Goal: Find specific page/section: Find specific page/section

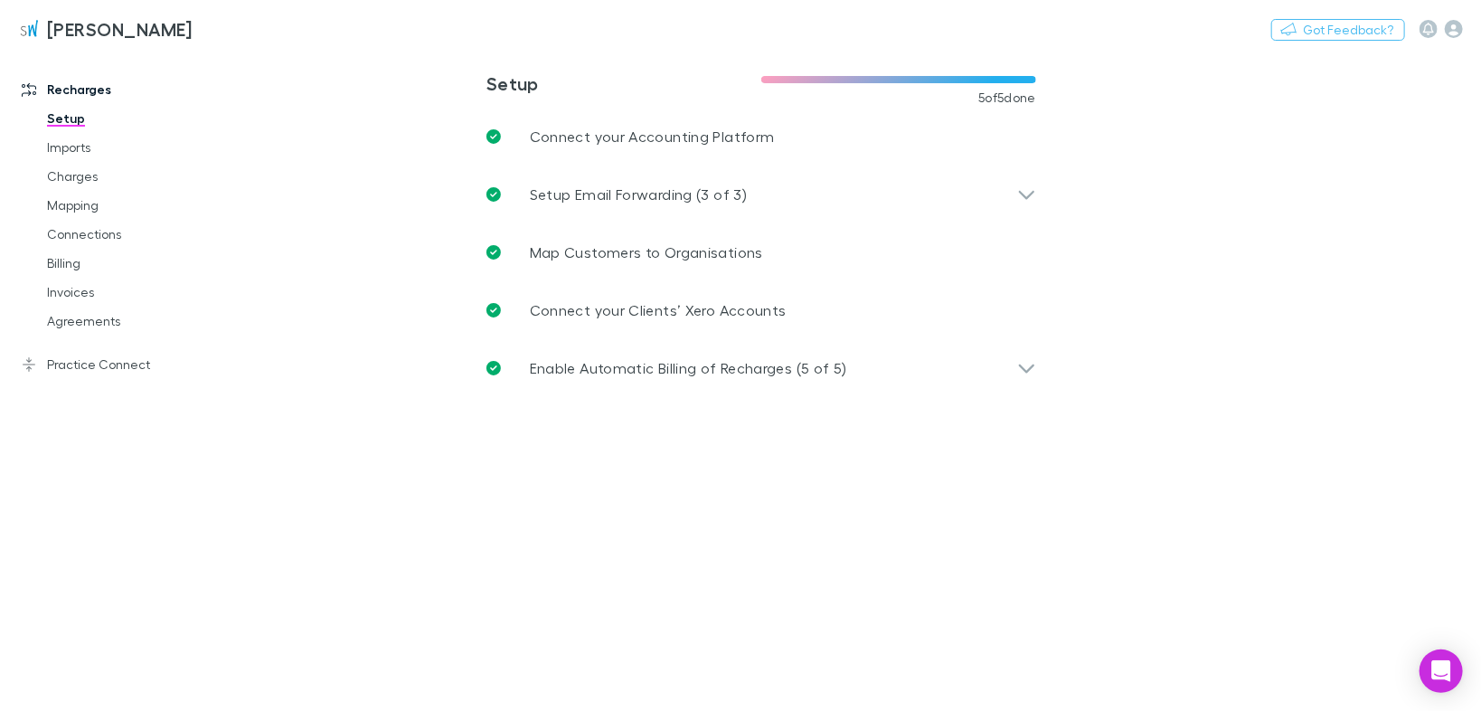
click at [111, 322] on link "Agreements" at bounding box center [133, 321] width 208 height 29
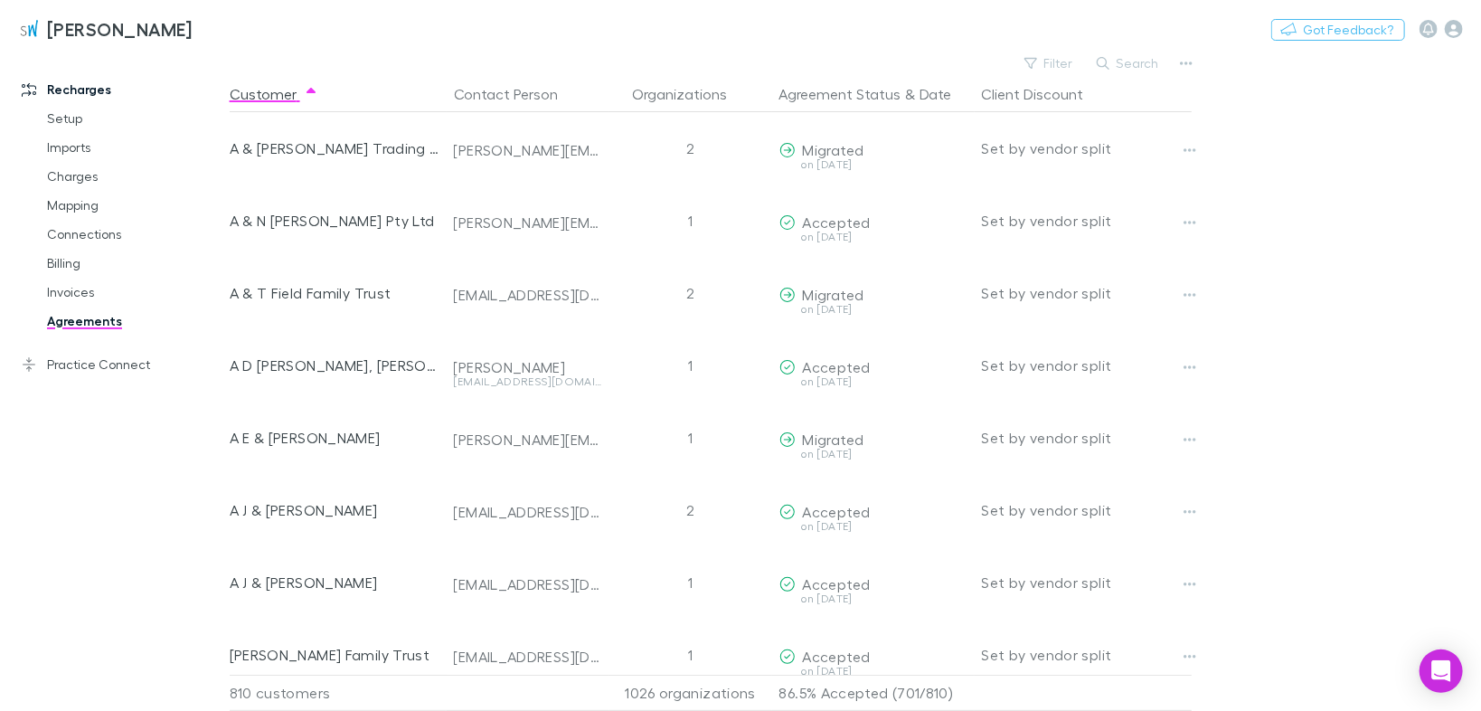
click at [1061, 66] on button "Filter" at bounding box center [1049, 63] width 69 height 22
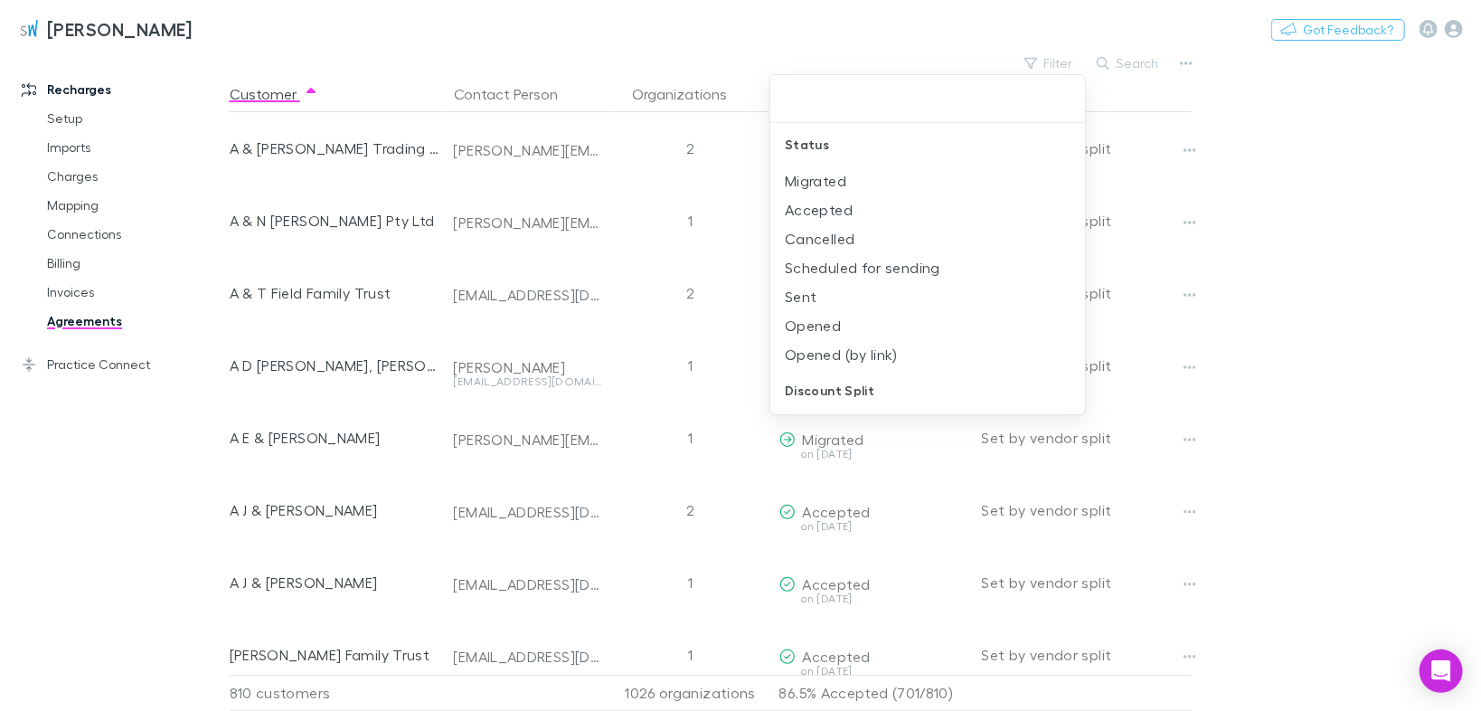
click at [834, 259] on li "Scheduled for sending" at bounding box center [928, 267] width 316 height 29
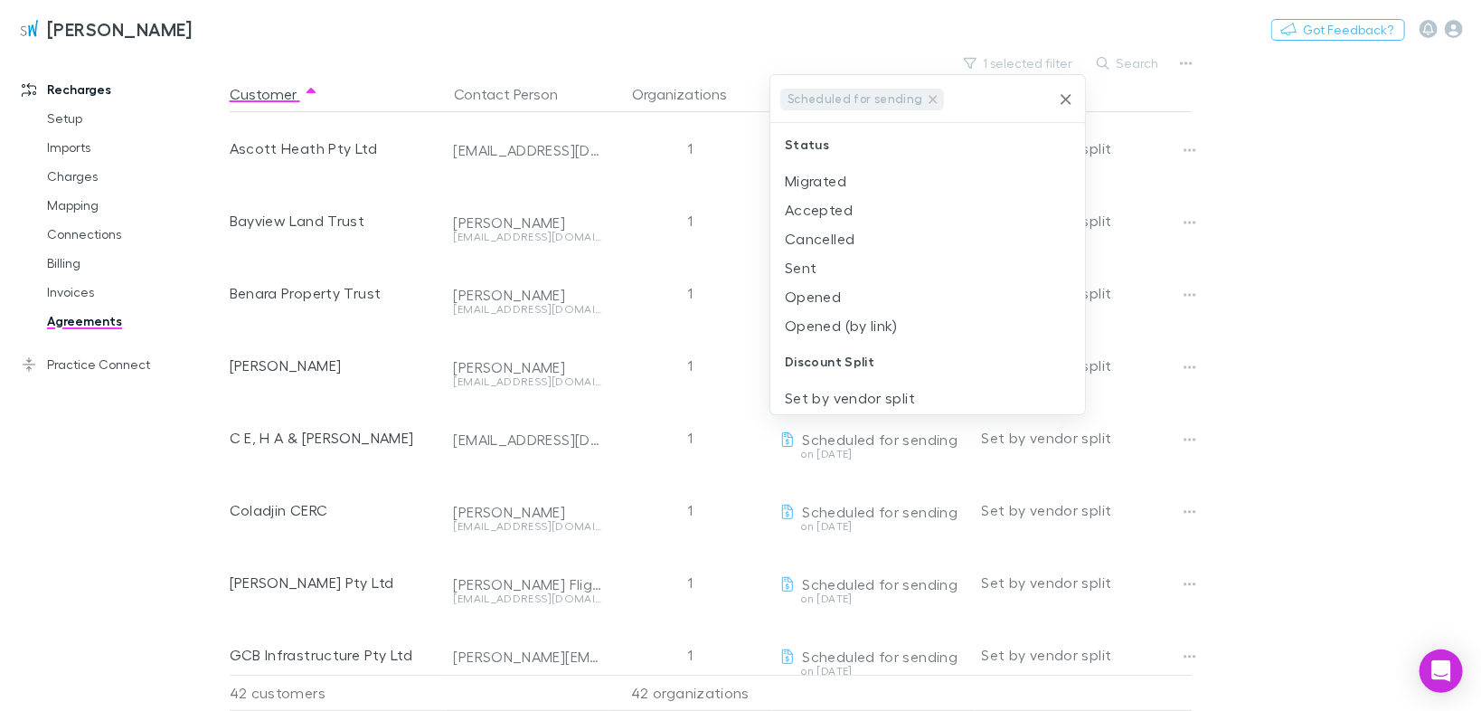
click at [808, 262] on li "Sent" at bounding box center [928, 267] width 316 height 29
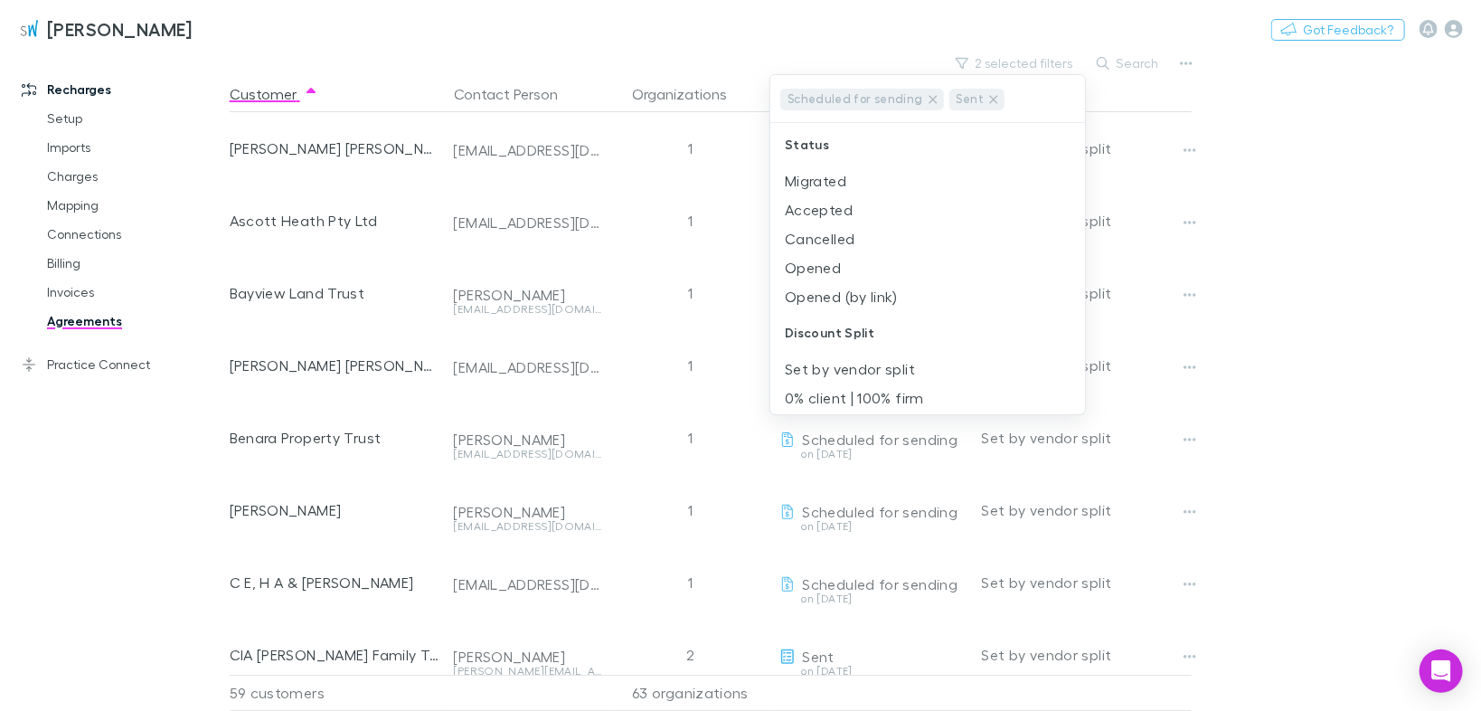
click at [1298, 202] on div at bounding box center [740, 355] width 1481 height 711
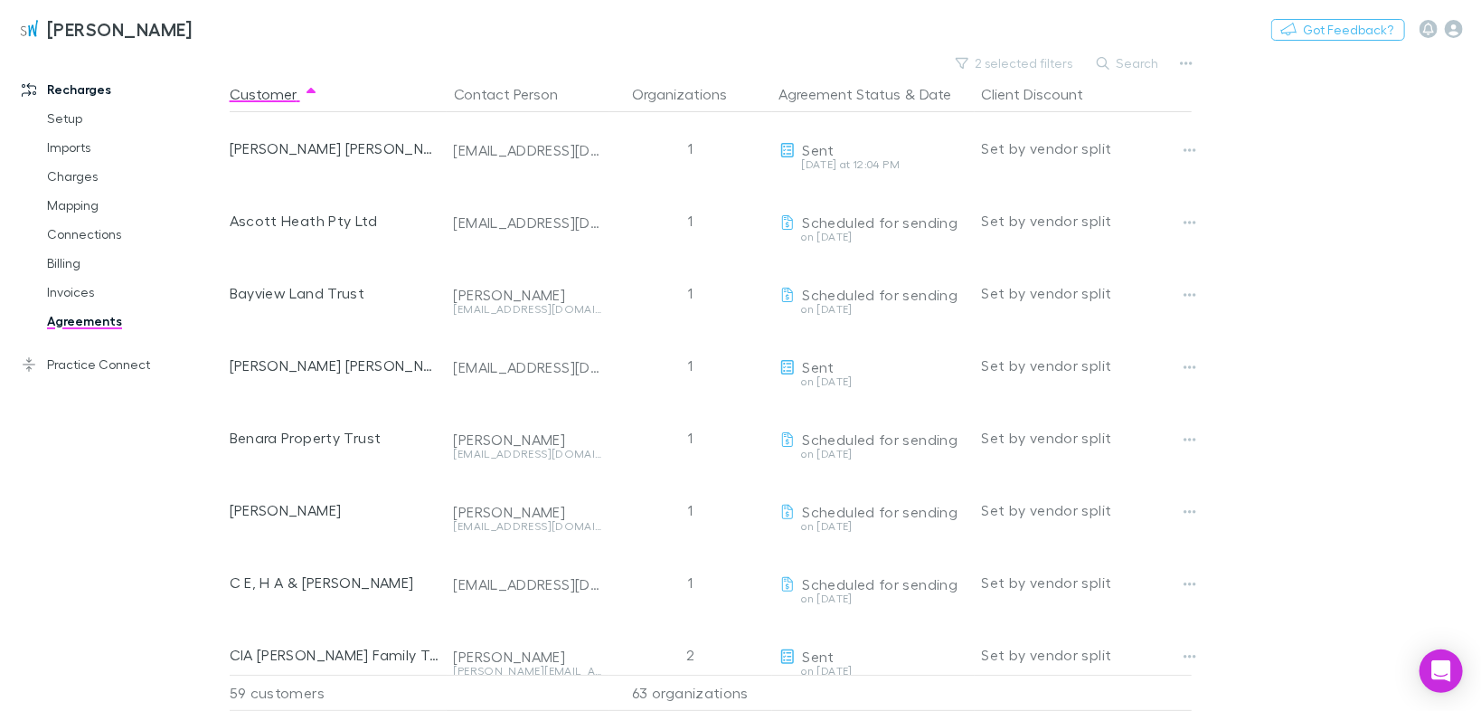
click at [1012, 62] on button "2 selected filters" at bounding box center [1015, 63] width 137 height 22
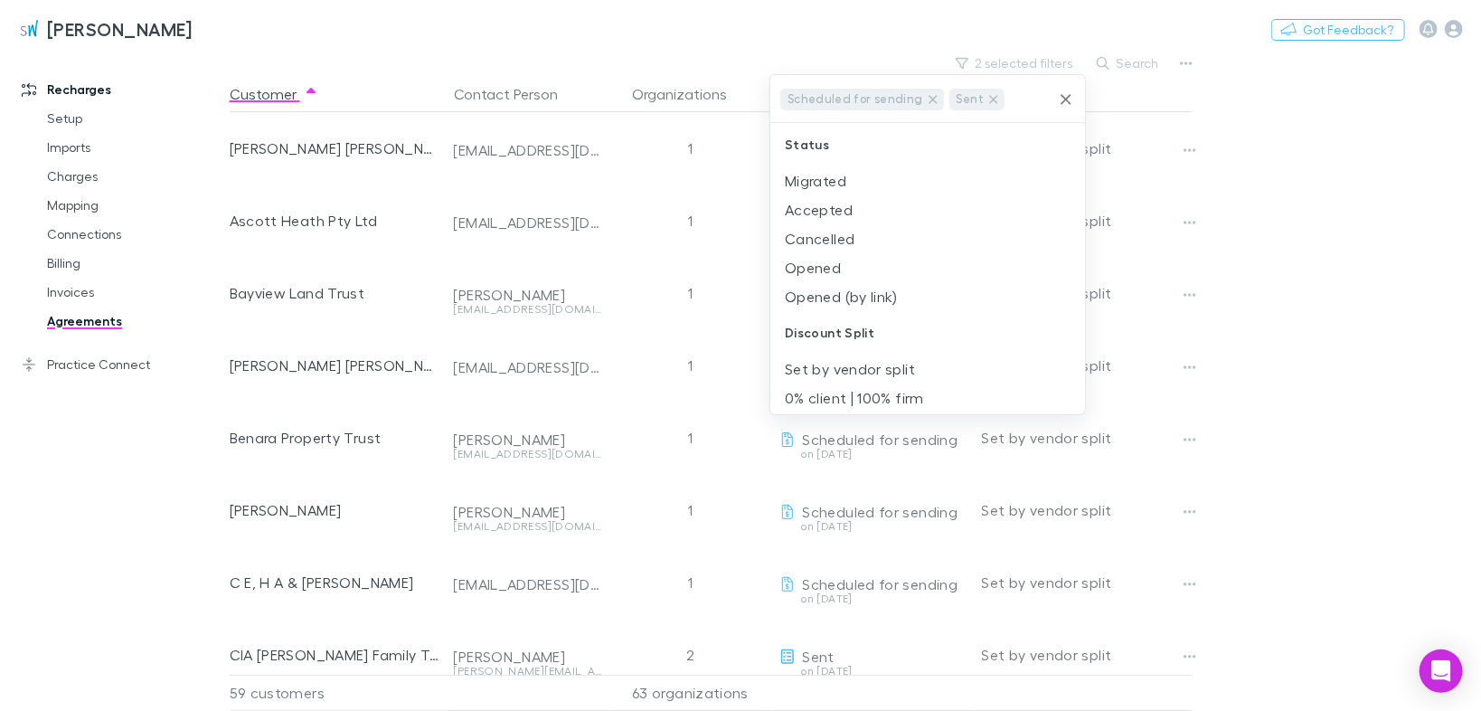
click at [928, 102] on icon at bounding box center [933, 99] width 14 height 14
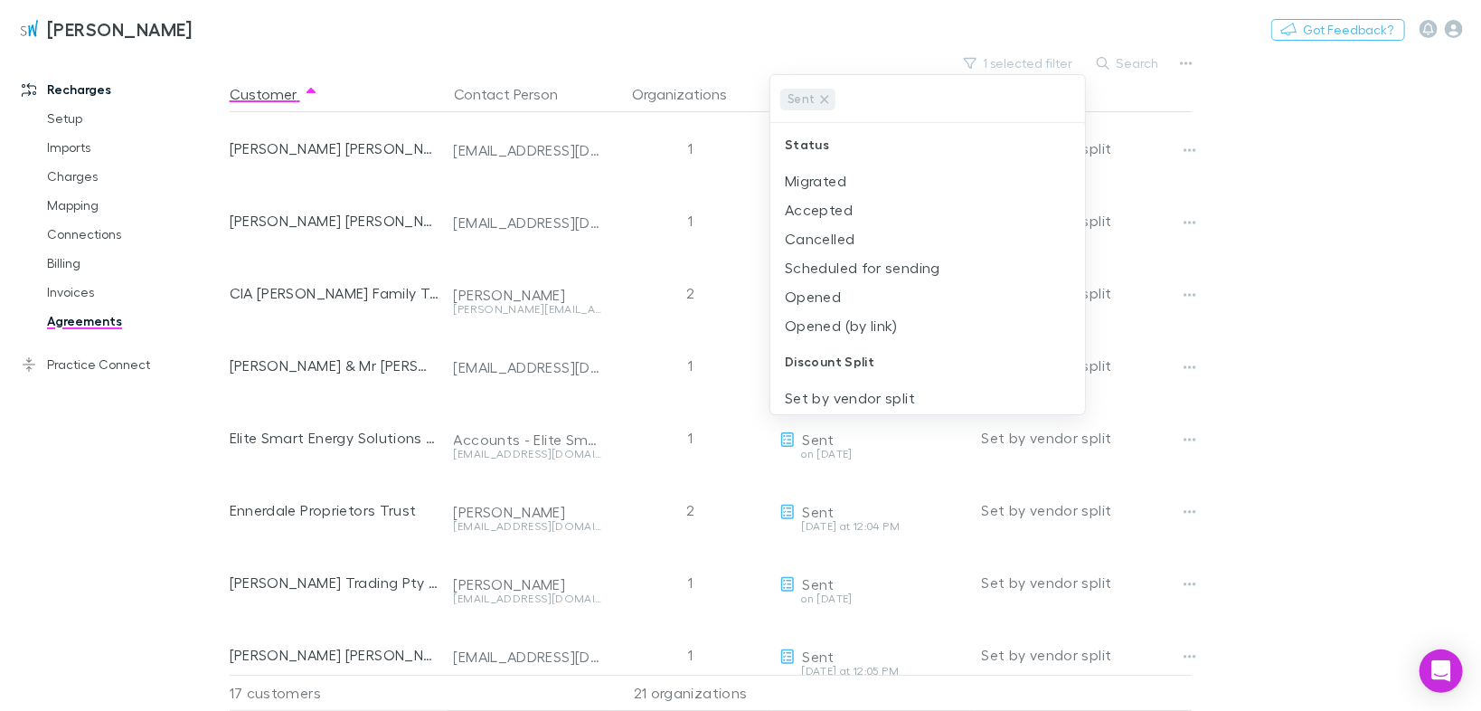
click at [1466, 315] on div at bounding box center [740, 355] width 1481 height 711
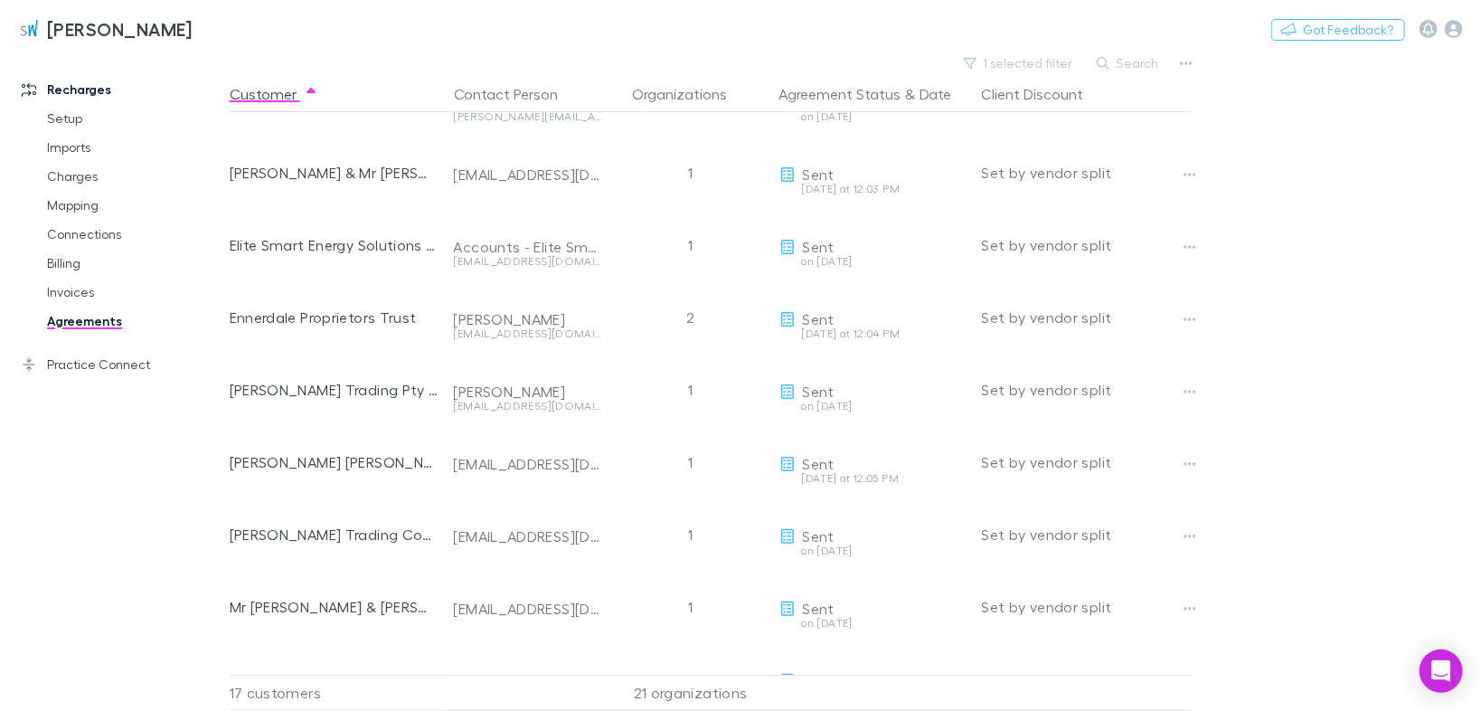
scroll to position [145, 0]
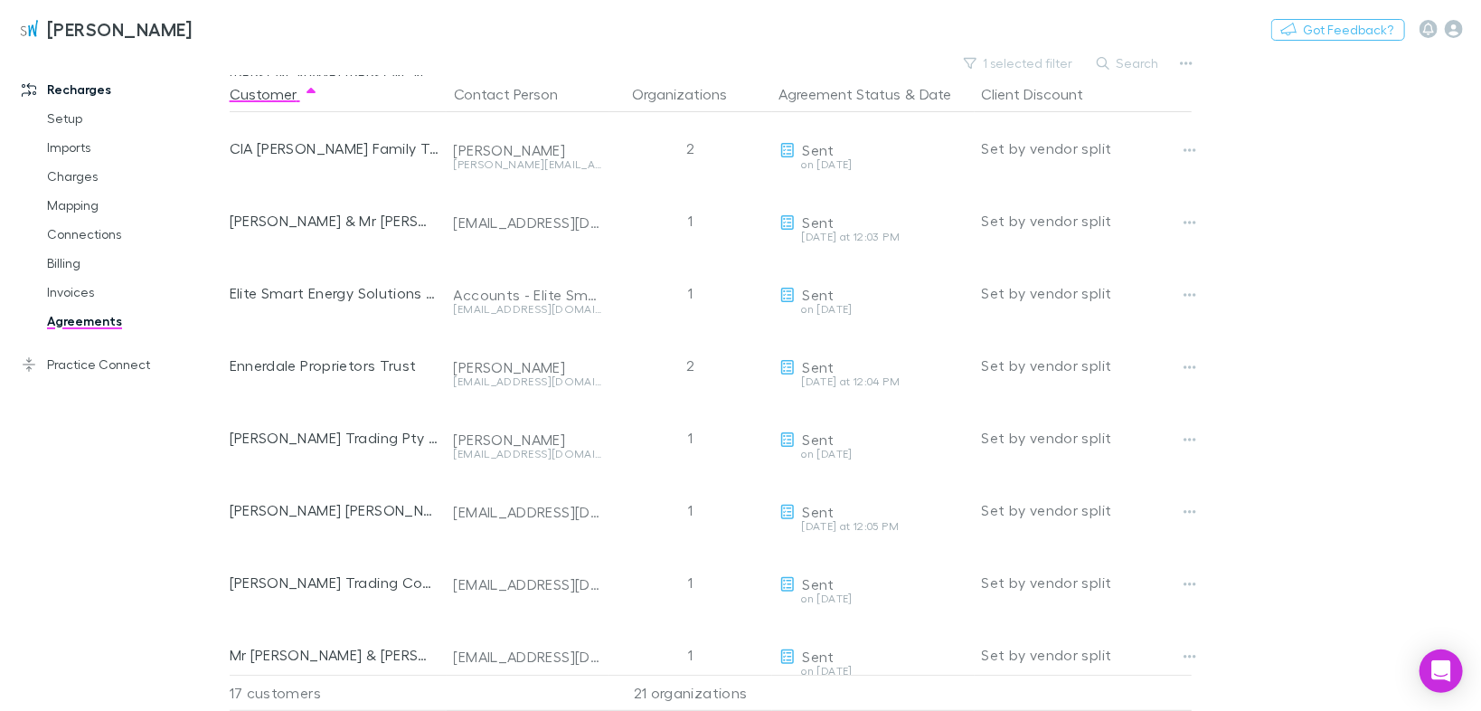
click at [1199, 365] on button "button" at bounding box center [1189, 366] width 25 height 25
click at [1199, 365] on div at bounding box center [740, 355] width 1481 height 711
click at [59, 287] on link "Invoices" at bounding box center [133, 292] width 208 height 29
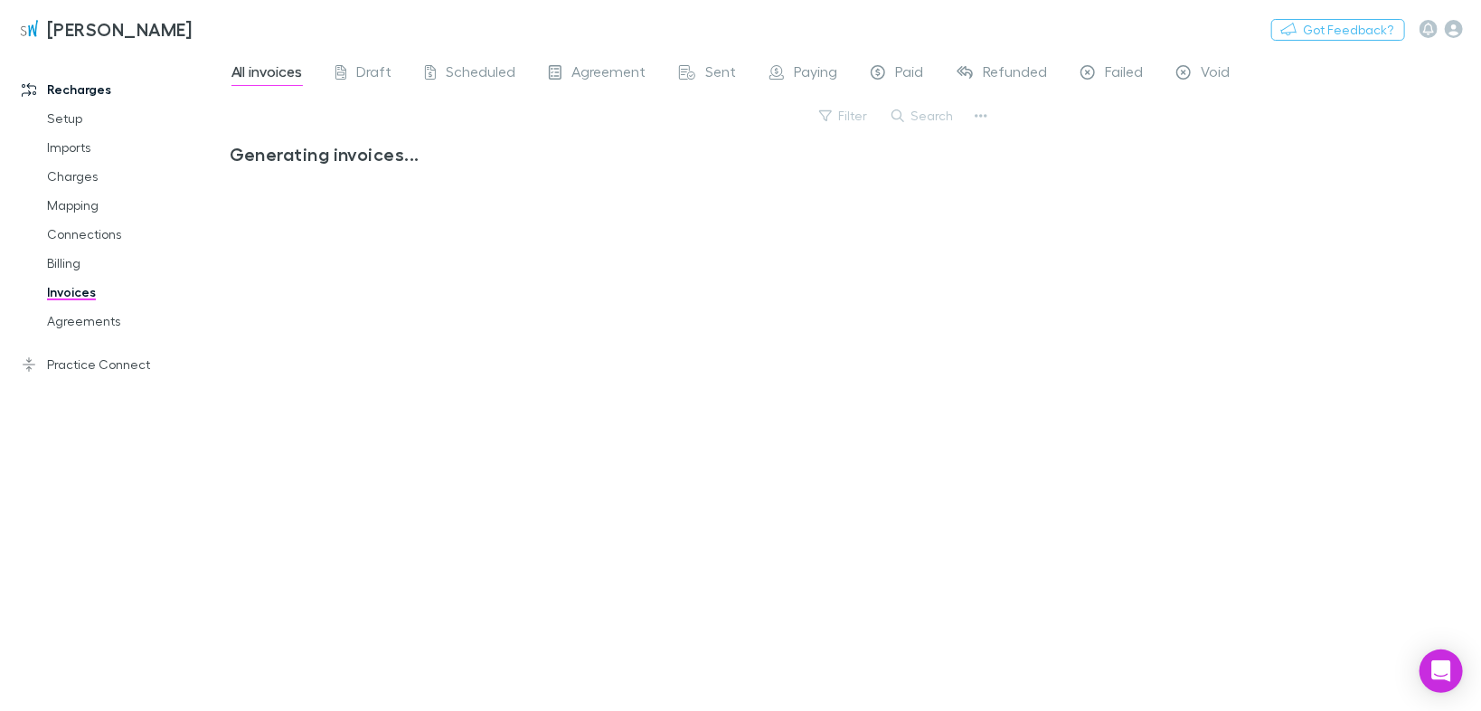
click at [702, 71] on div "Sent" at bounding box center [708, 74] width 58 height 24
click at [944, 115] on button "Search" at bounding box center [924, 116] width 82 height 22
click at [938, 115] on button "Search" at bounding box center [924, 116] width 82 height 22
click at [816, 124] on button "Filter" at bounding box center [791, 116] width 69 height 22
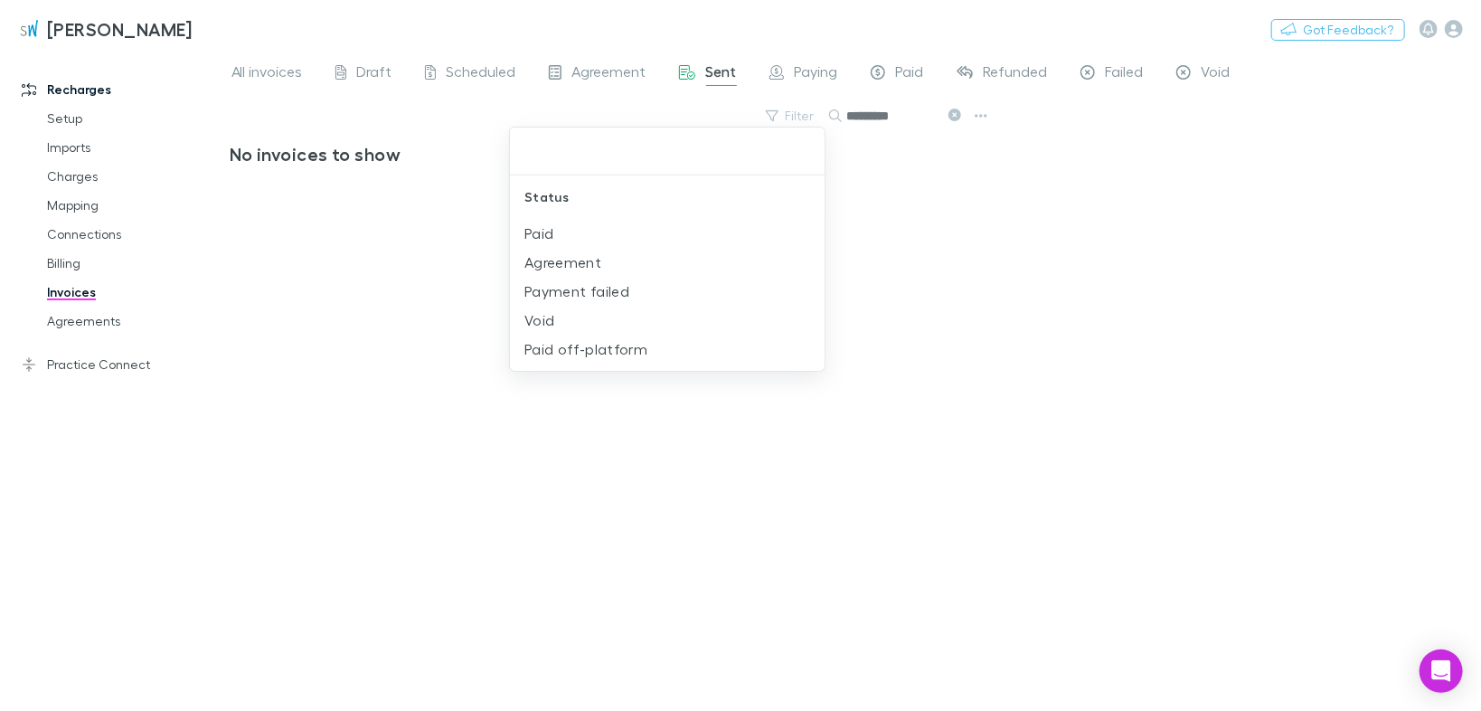
click at [941, 113] on div at bounding box center [740, 355] width 1481 height 711
click at [904, 113] on input "*********" at bounding box center [892, 115] width 90 height 25
drag, startPoint x: 914, startPoint y: 113, endPoint x: 842, endPoint y: 116, distance: 72.4
click at [842, 116] on div "*********" at bounding box center [897, 116] width 136 height 22
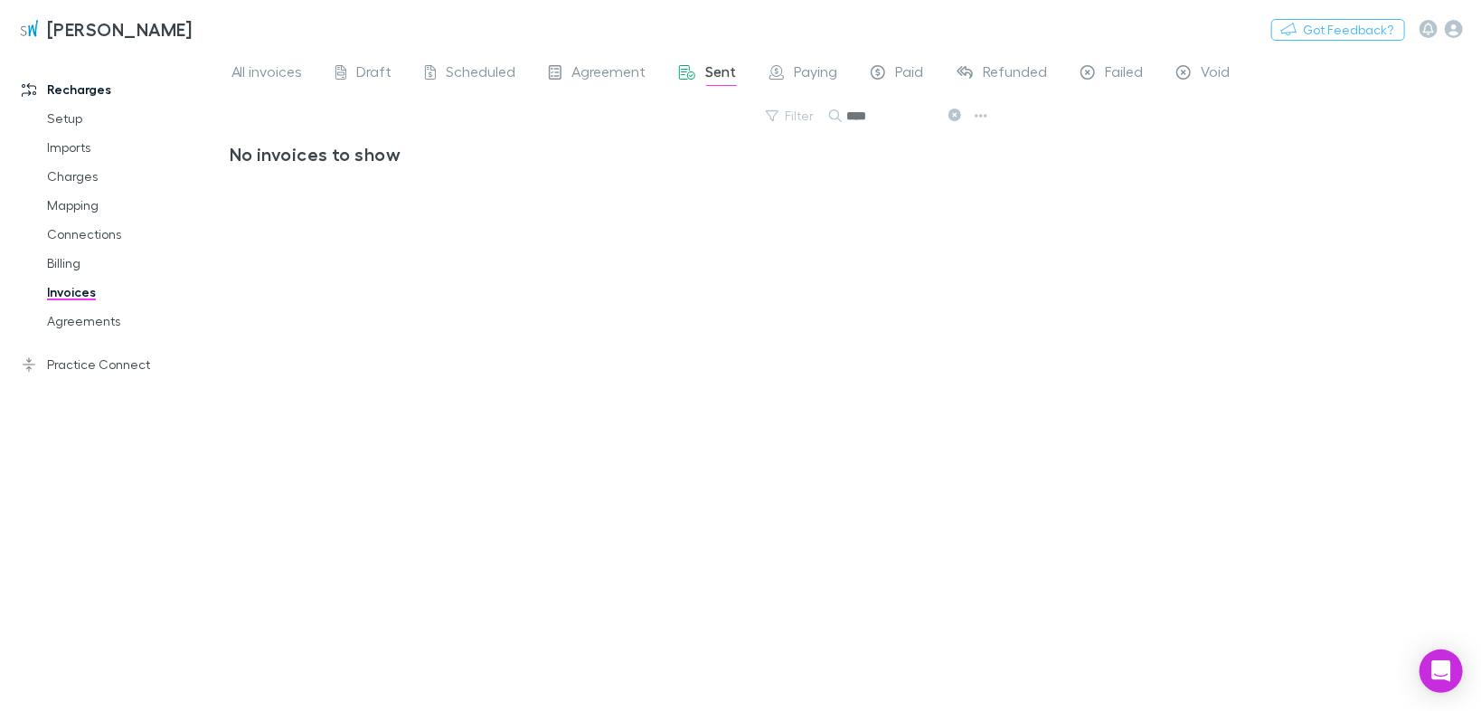
type input "****"
click at [953, 112] on icon at bounding box center [955, 115] width 13 height 13
click at [808, 70] on span "Paying" at bounding box center [816, 74] width 43 height 24
click at [691, 70] on icon at bounding box center [687, 74] width 16 height 19
click at [61, 263] on link "Billing" at bounding box center [133, 263] width 208 height 29
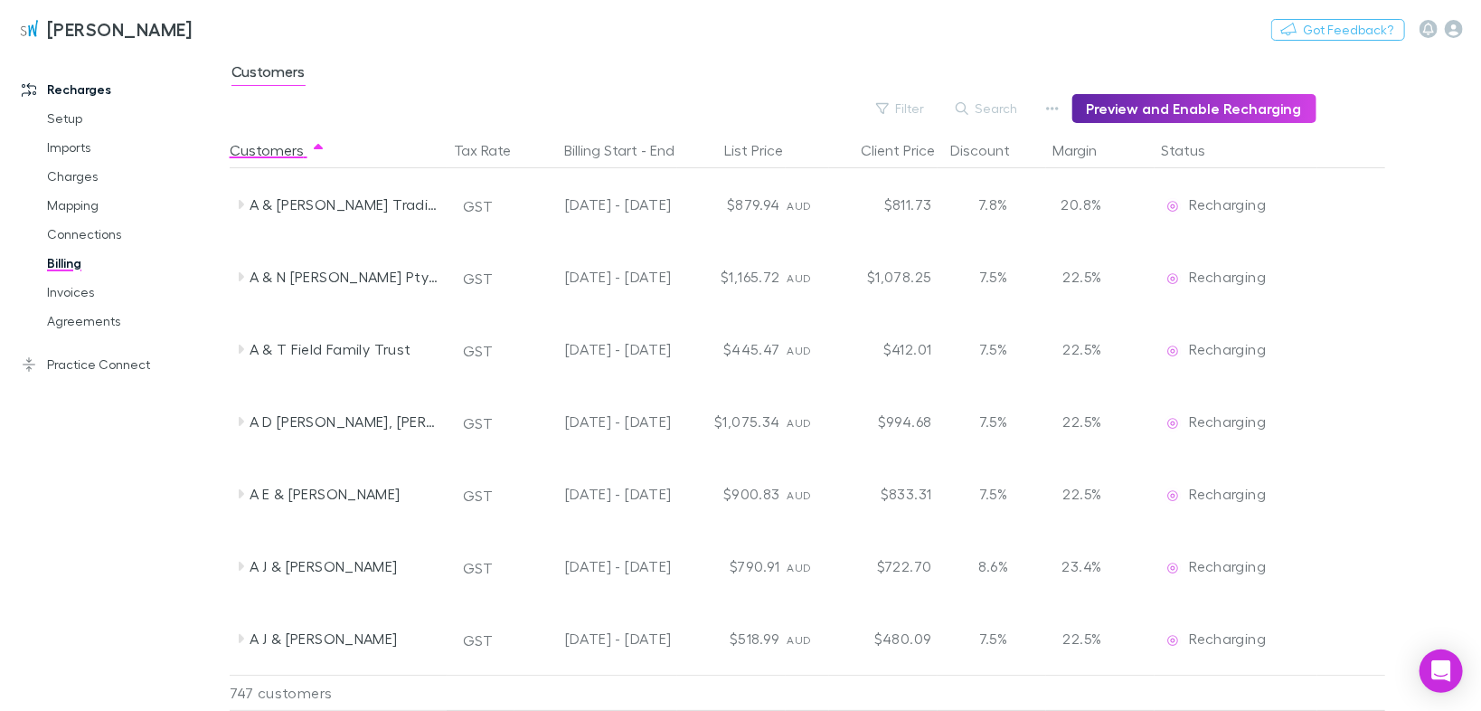
click at [1015, 113] on button "Search" at bounding box center [988, 109] width 82 height 22
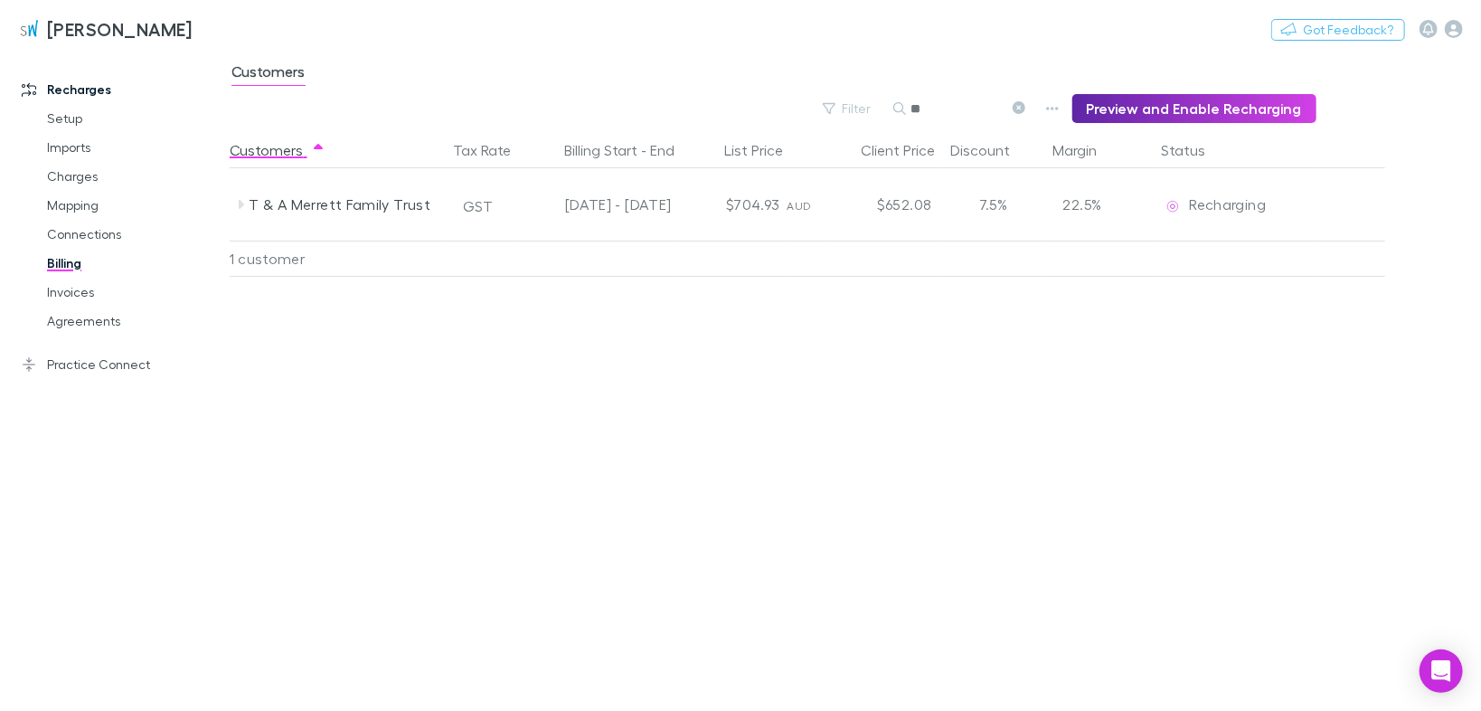
type input "*"
type input "*********"
click at [241, 202] on icon at bounding box center [241, 204] width 5 height 9
